Goal: Use online tool/utility: Utilize a website feature to perform a specific function

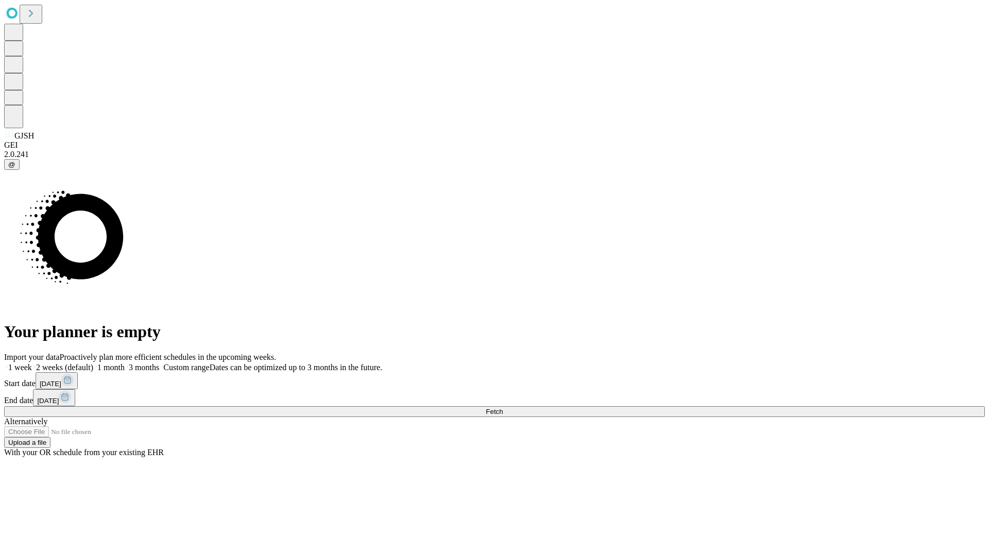
click at [503, 408] on span "Fetch" at bounding box center [494, 412] width 17 height 8
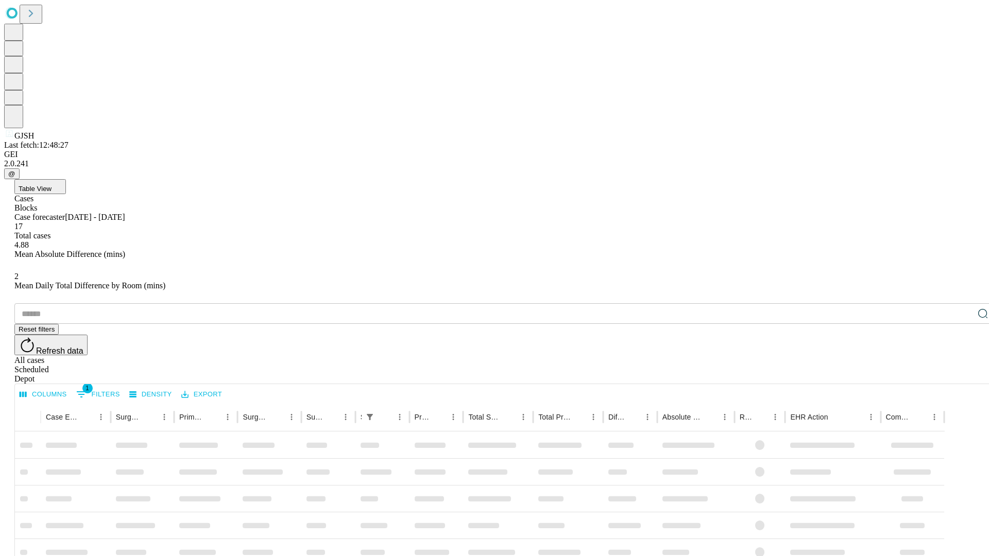
click at [52, 185] on span "Table View" at bounding box center [35, 189] width 33 height 8
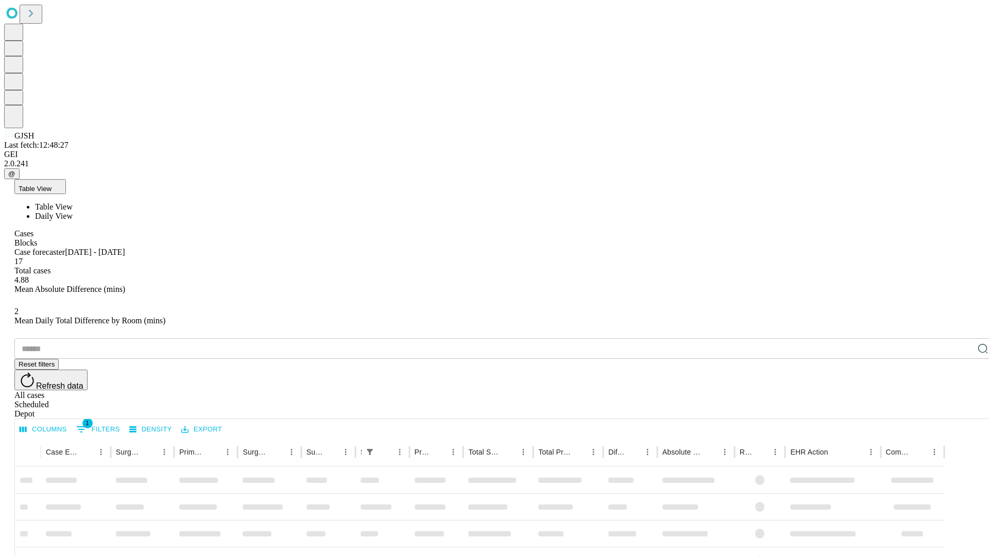
click at [73, 212] on span "Daily View" at bounding box center [54, 216] width 38 height 9
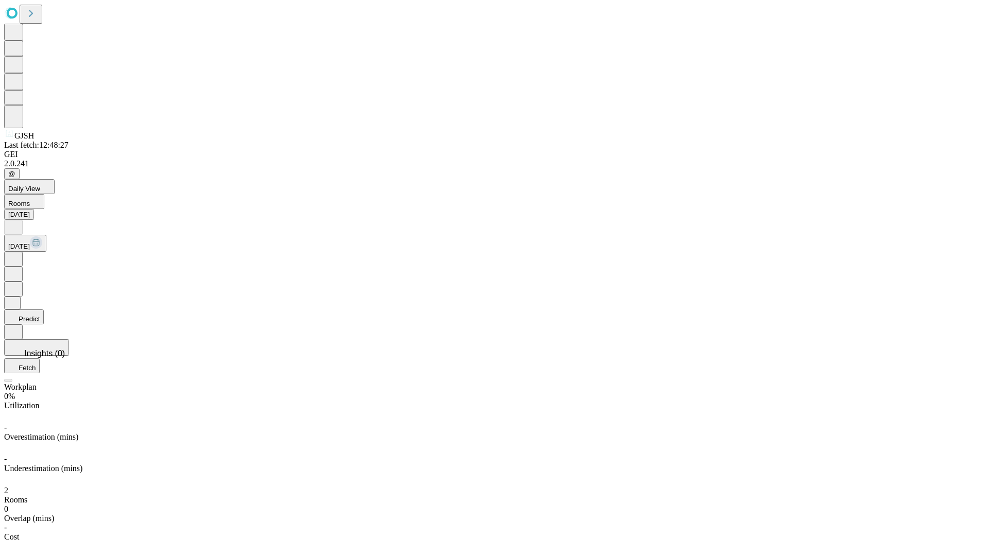
click at [44, 310] on button "Predict" at bounding box center [24, 317] width 40 height 15
